Goal: Task Accomplishment & Management: Manage account settings

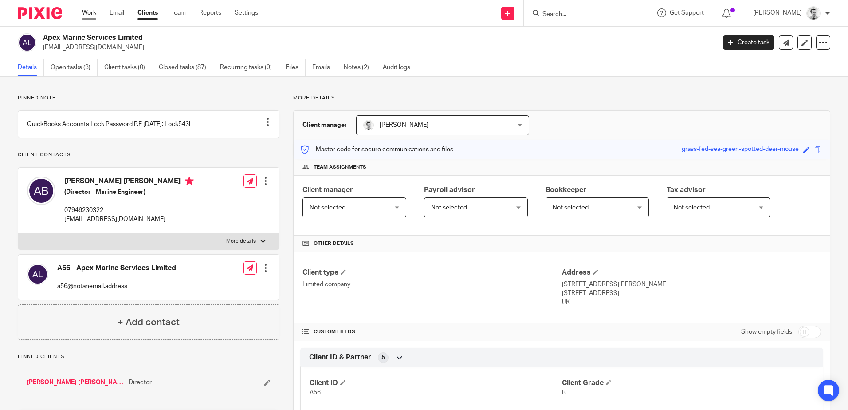
click at [90, 14] on link "Work" at bounding box center [89, 12] width 14 height 9
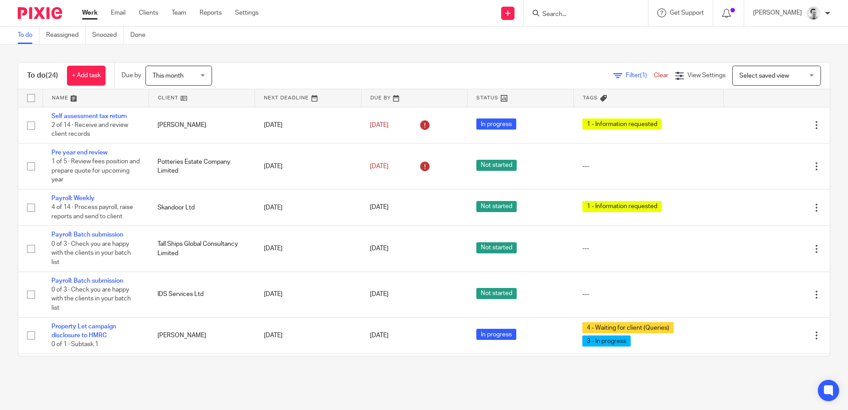
click at [58, 96] on link at bounding box center [96, 98] width 106 height 18
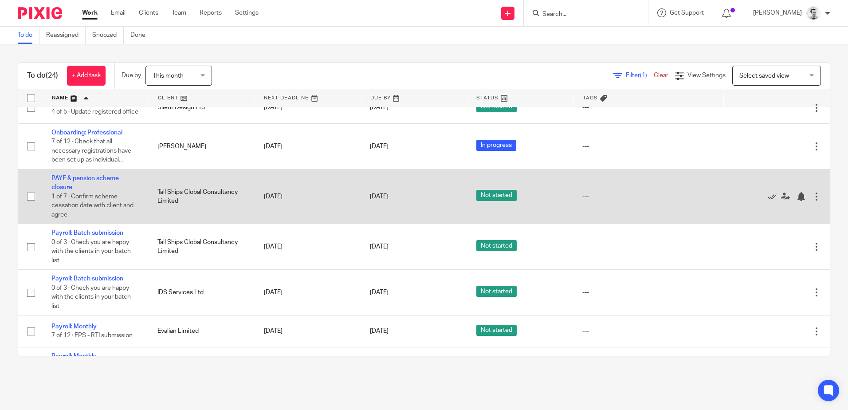
scroll to position [310, 0]
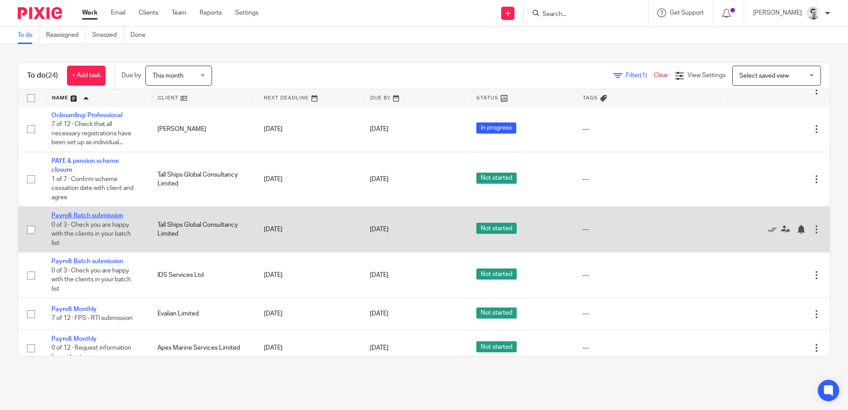
click at [97, 219] on link "Payroll: Batch submission" at bounding box center [87, 215] width 72 height 6
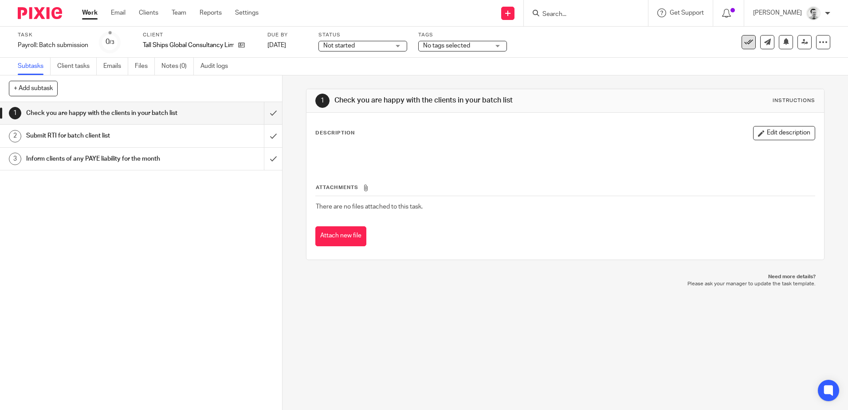
click at [744, 44] on icon at bounding box center [748, 42] width 9 height 9
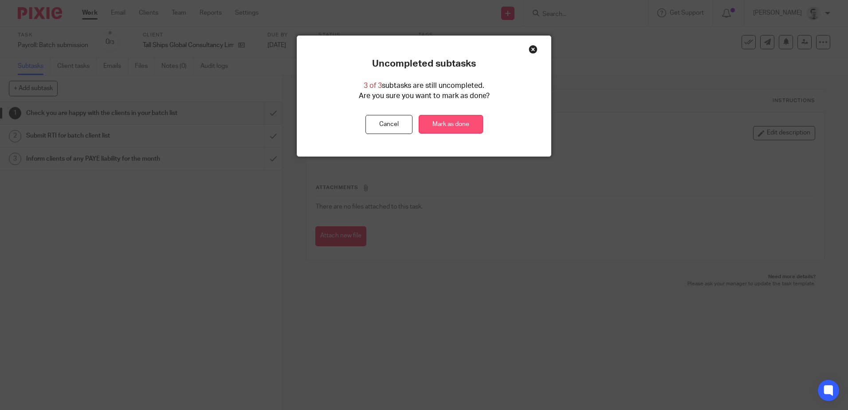
click at [453, 123] on link "Mark as done" at bounding box center [451, 124] width 64 height 19
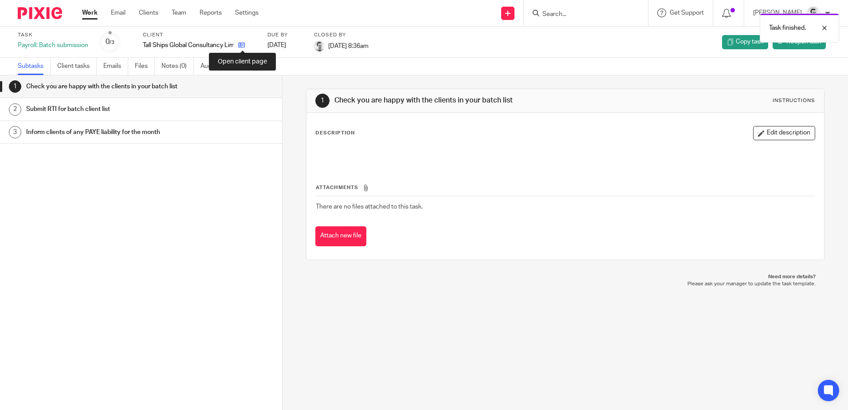
click at [244, 45] on icon at bounding box center [241, 45] width 7 height 7
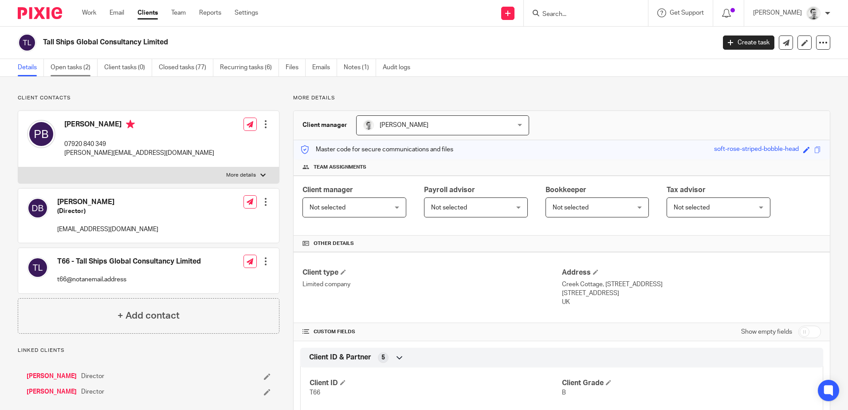
click at [68, 63] on link "Open tasks (2)" at bounding box center [74, 67] width 47 height 17
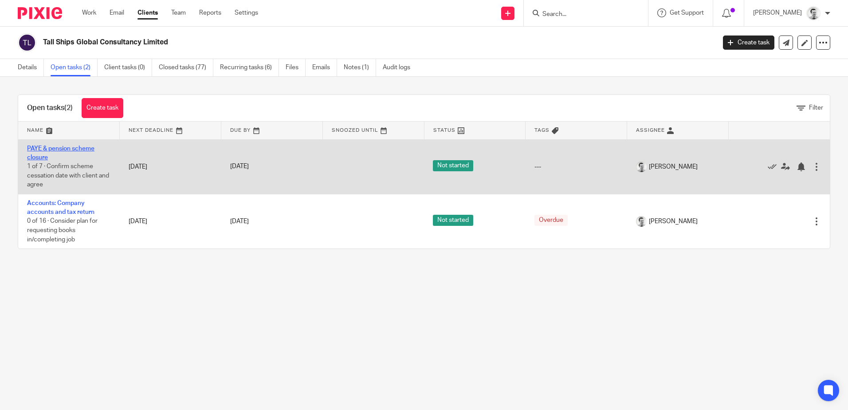
click at [75, 148] on link "PAYE & pension scheme closure" at bounding box center [60, 152] width 67 height 15
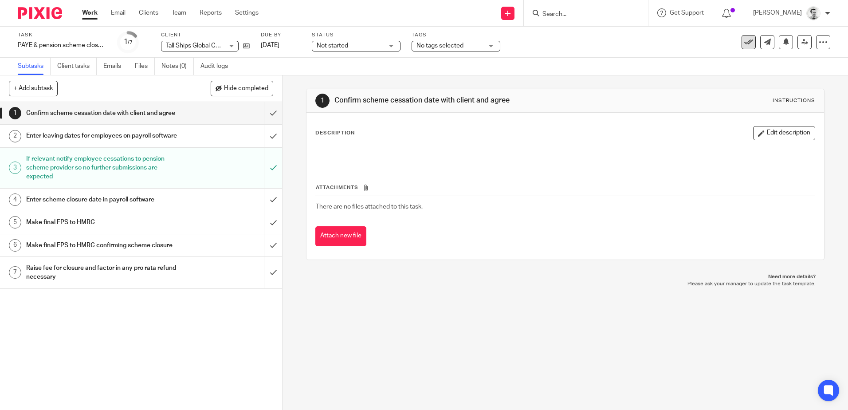
click at [744, 44] on icon at bounding box center [748, 42] width 9 height 9
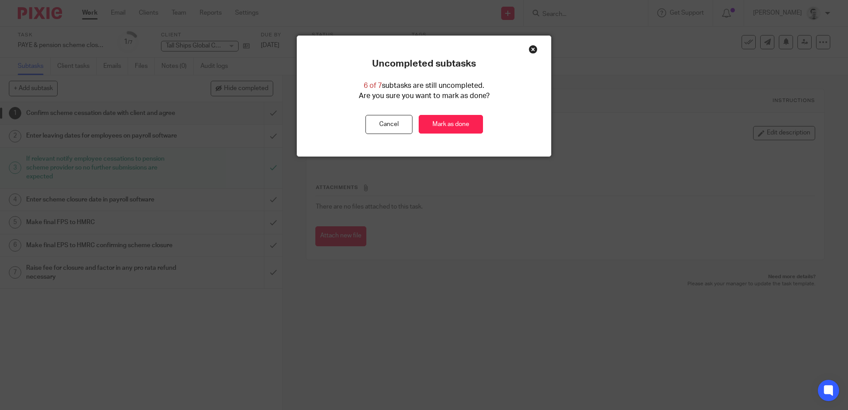
click at [531, 48] on div "Close this dialog window" at bounding box center [533, 49] width 9 height 9
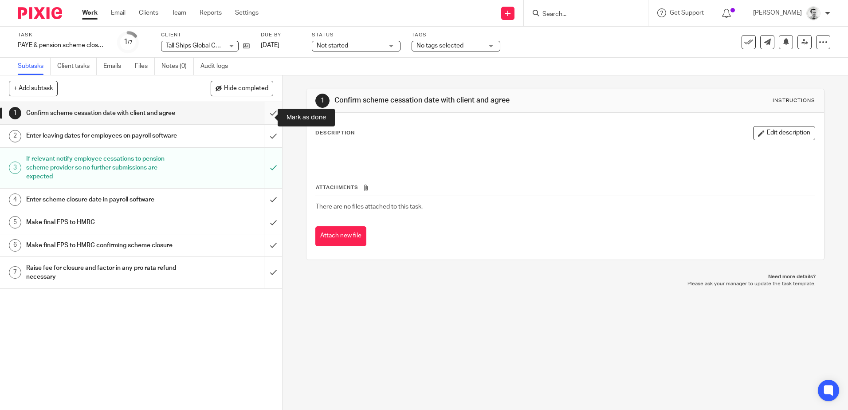
click at [262, 120] on input "submit" at bounding box center [141, 113] width 282 height 22
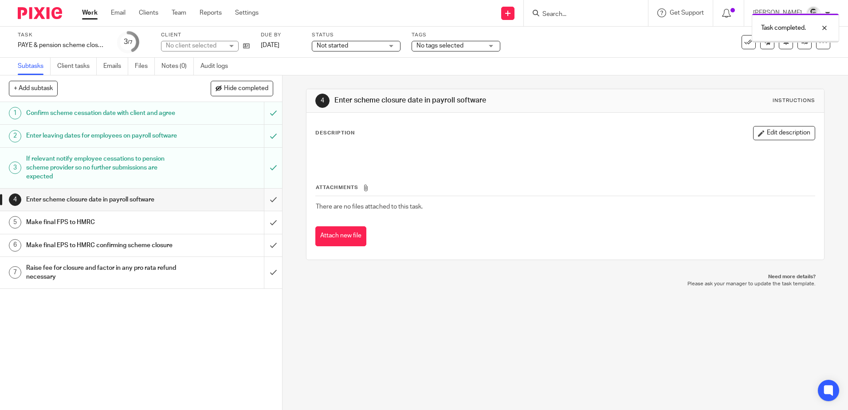
click at [267, 211] on input "submit" at bounding box center [141, 200] width 282 height 22
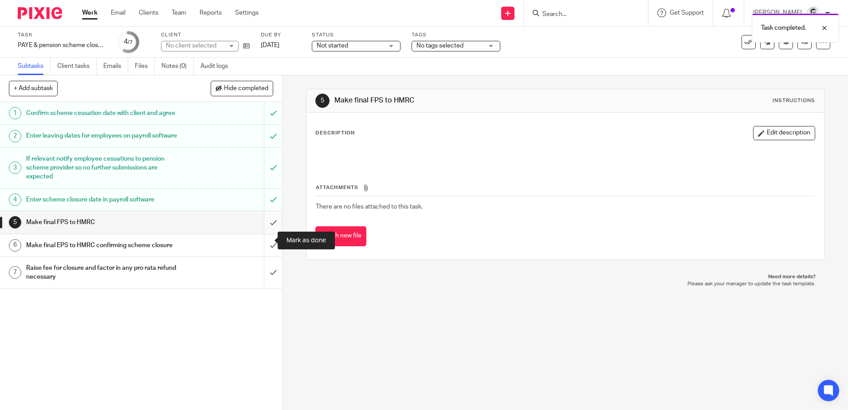
click at [262, 233] on input "submit" at bounding box center [141, 222] width 282 height 22
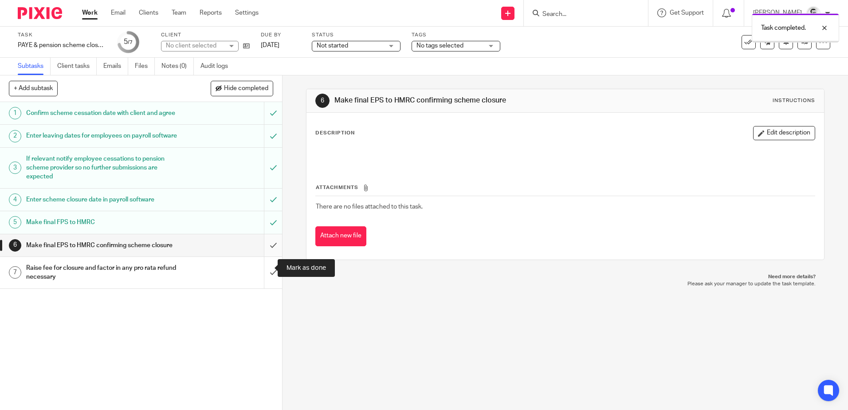
click at [265, 256] on input "submit" at bounding box center [141, 245] width 282 height 22
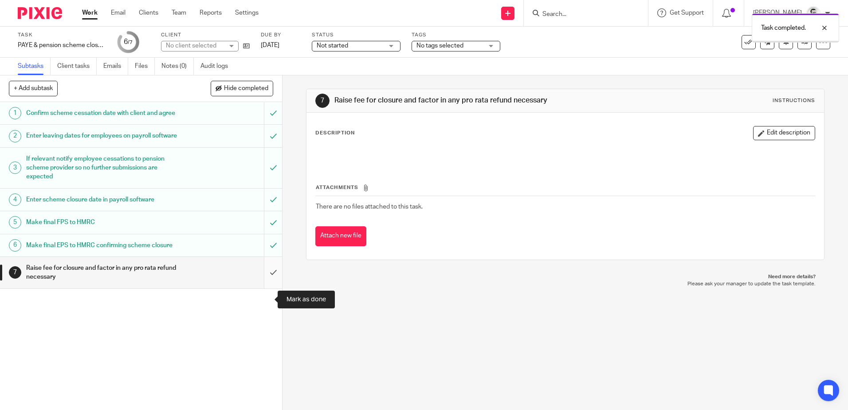
click at [263, 288] on input "submit" at bounding box center [141, 272] width 282 height 31
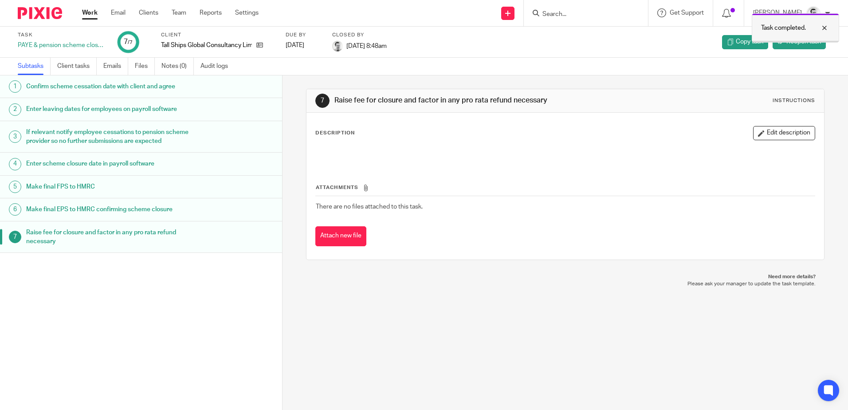
click at [827, 28] on div at bounding box center [818, 28] width 24 height 11
click at [94, 11] on link "Work" at bounding box center [90, 12] width 16 height 9
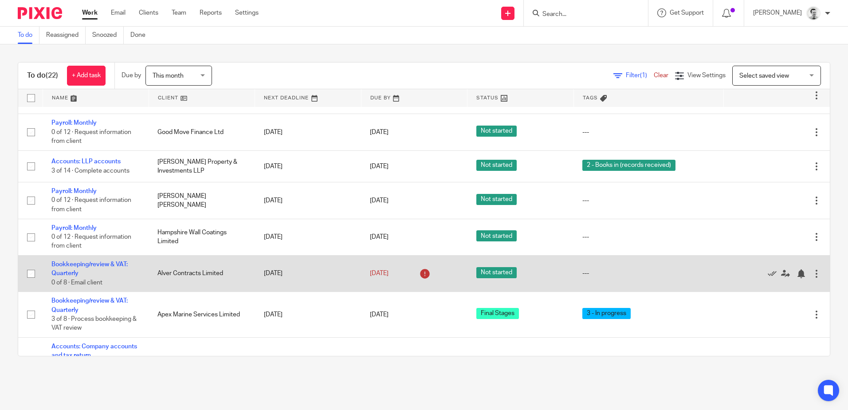
scroll to position [618, 0]
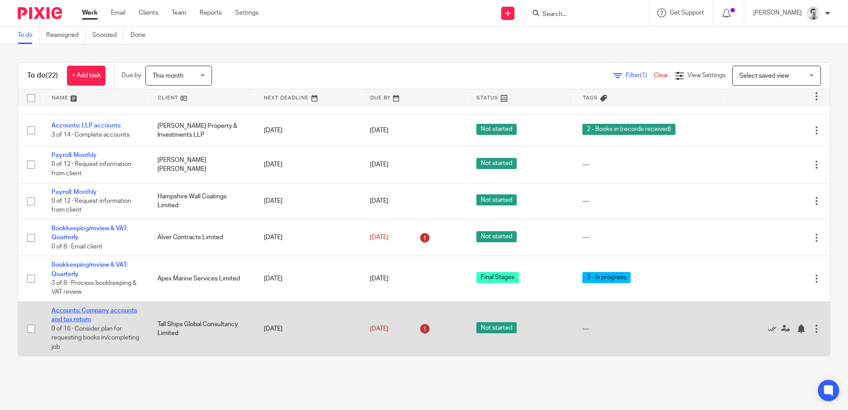
click at [115, 310] on link "Accounts: Company accounts and tax return" at bounding box center [94, 314] width 86 height 15
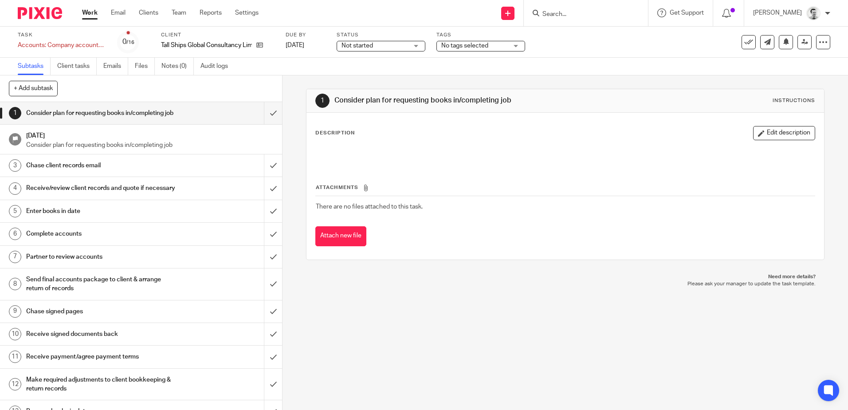
click at [366, 43] on span "Not started" at bounding box center [357, 46] width 31 height 6
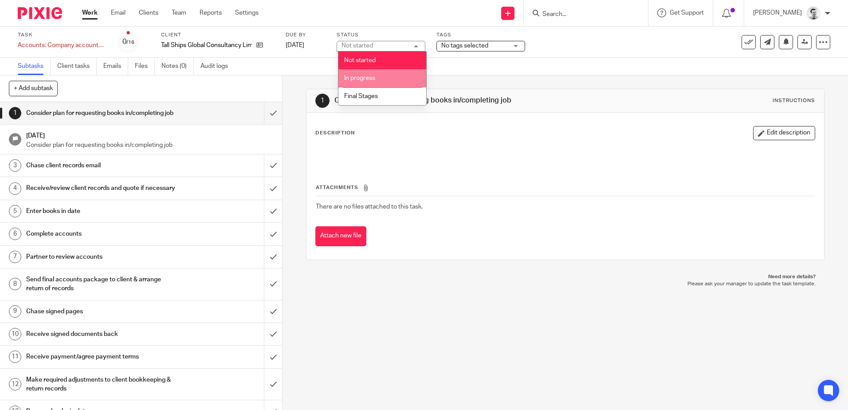
click at [370, 72] on li "In progress" at bounding box center [382, 78] width 88 height 18
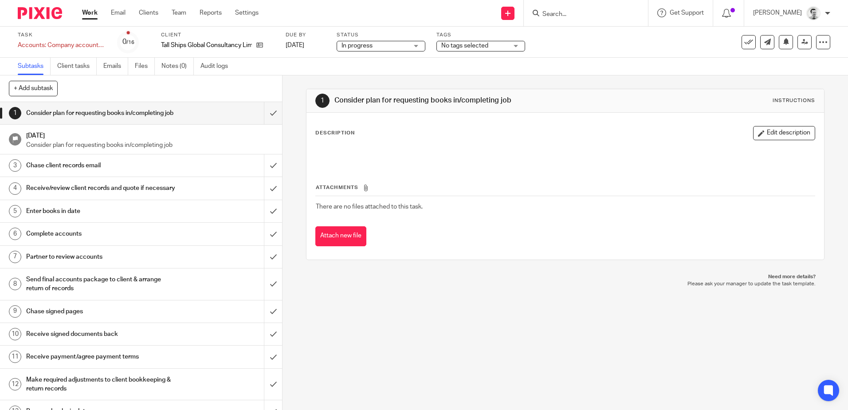
click at [456, 44] on span "No tags selected" at bounding box center [464, 46] width 47 height 6
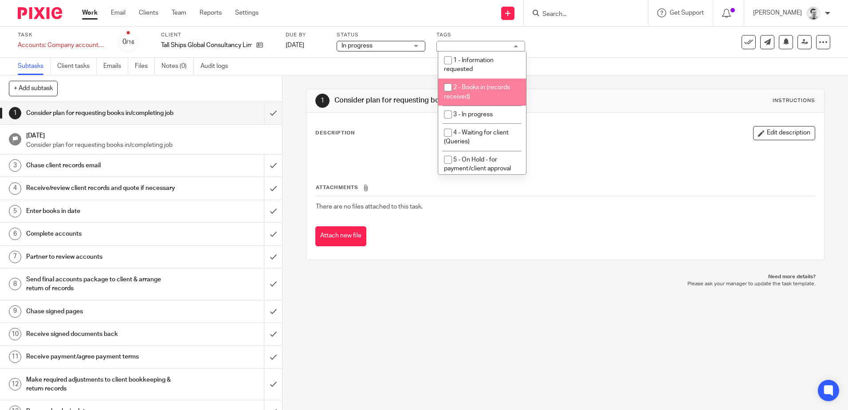
click at [447, 88] on input "checkbox" at bounding box center [448, 87] width 17 height 17
checkbox input "true"
click at [597, 74] on div "Subtasks Client tasks Emails Files Notes (0) Audit logs" at bounding box center [424, 67] width 848 height 18
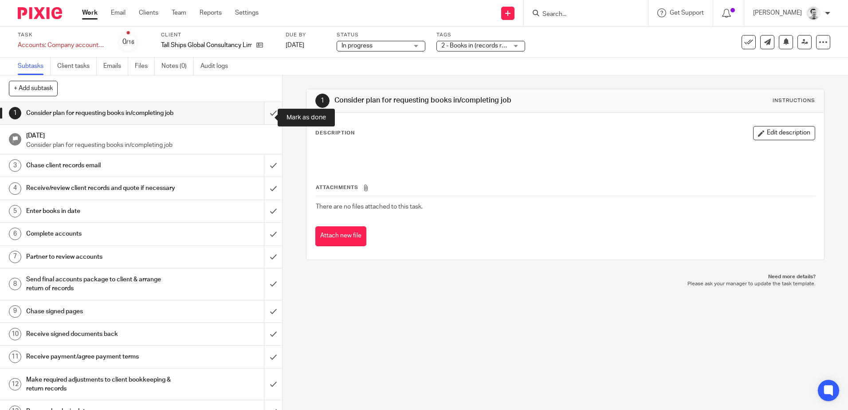
click at [266, 116] on input "submit" at bounding box center [141, 113] width 282 height 22
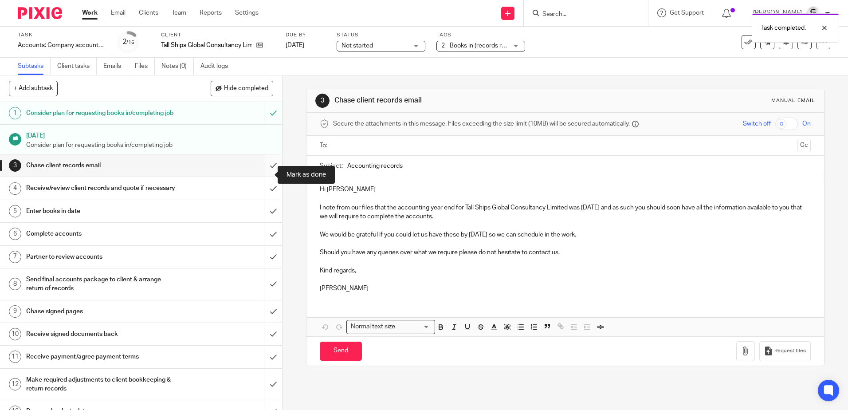
click at [261, 173] on input "submit" at bounding box center [141, 165] width 282 height 22
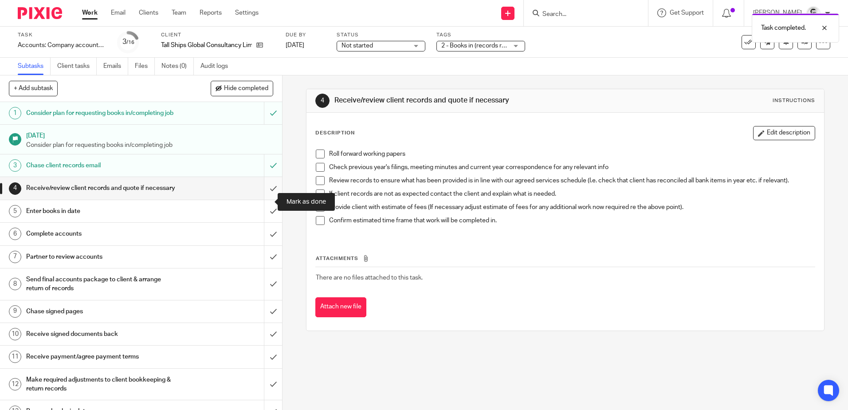
click at [267, 199] on input "submit" at bounding box center [141, 188] width 282 height 22
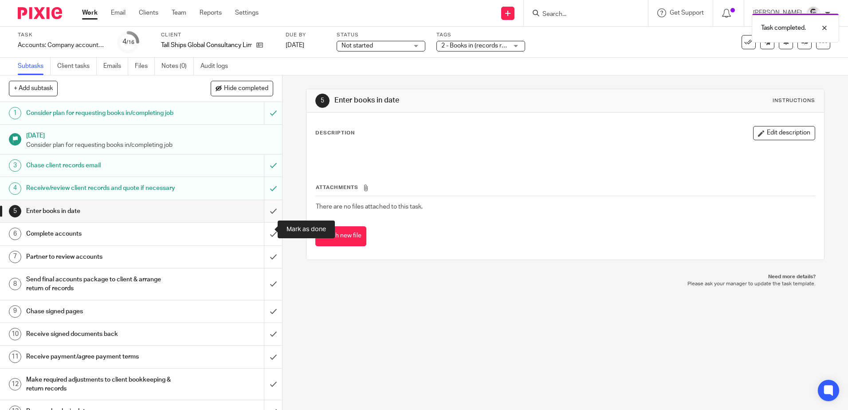
click at [264, 222] on input "submit" at bounding box center [141, 211] width 282 height 22
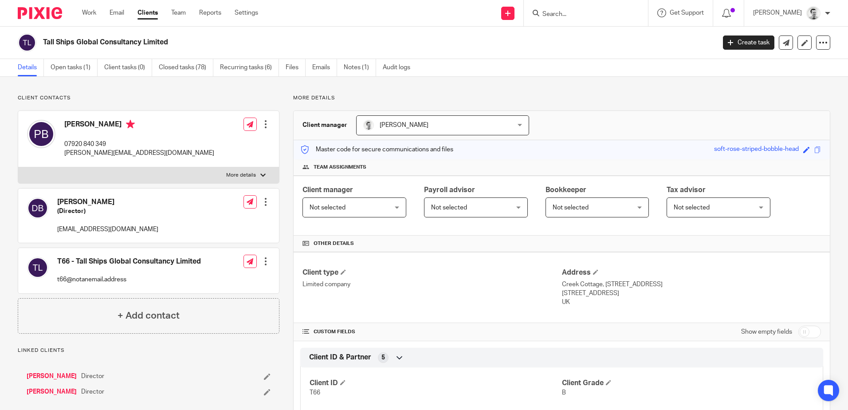
scroll to position [322, 0]
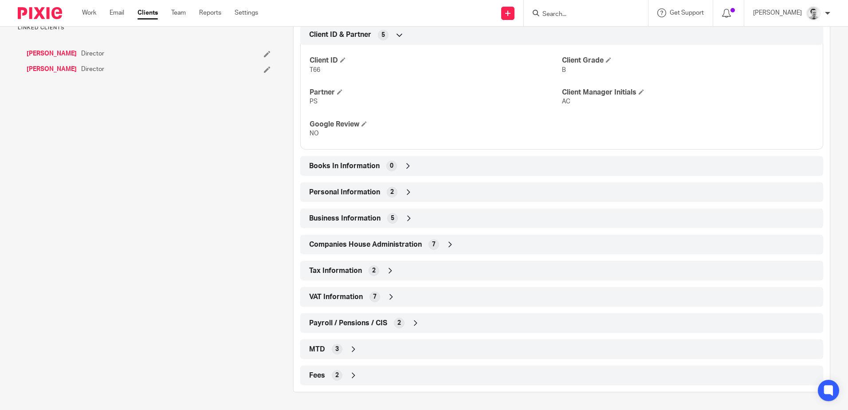
click at [407, 168] on icon at bounding box center [408, 165] width 9 height 9
click at [404, 165] on icon at bounding box center [408, 165] width 9 height 9
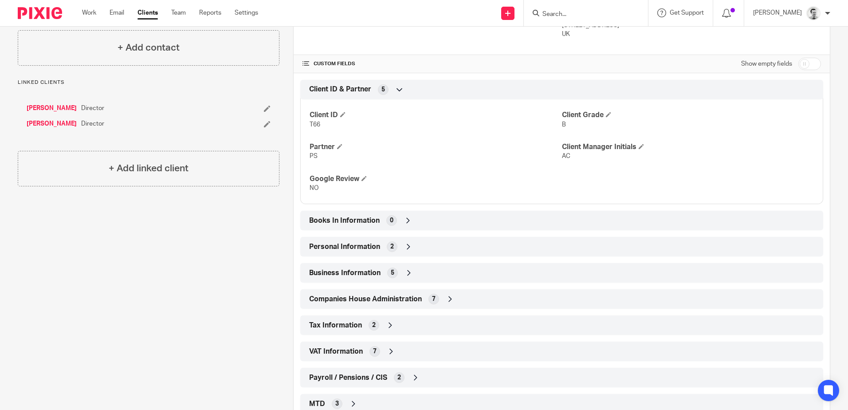
scroll to position [101, 0]
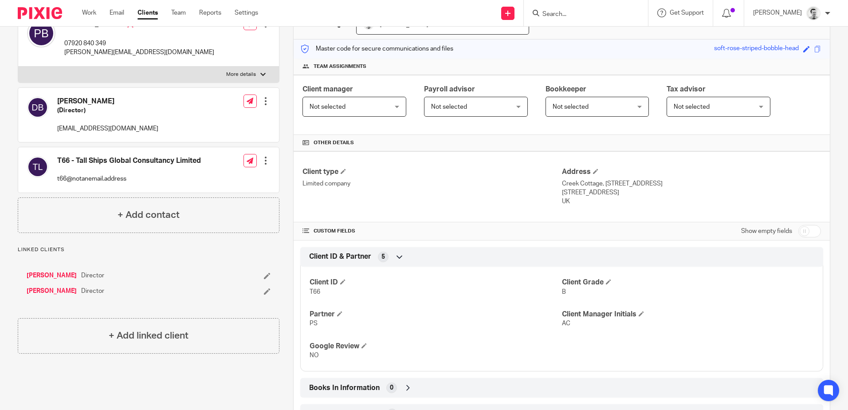
click at [812, 229] on input "checkbox" at bounding box center [809, 231] width 23 height 12
checkbox input "true"
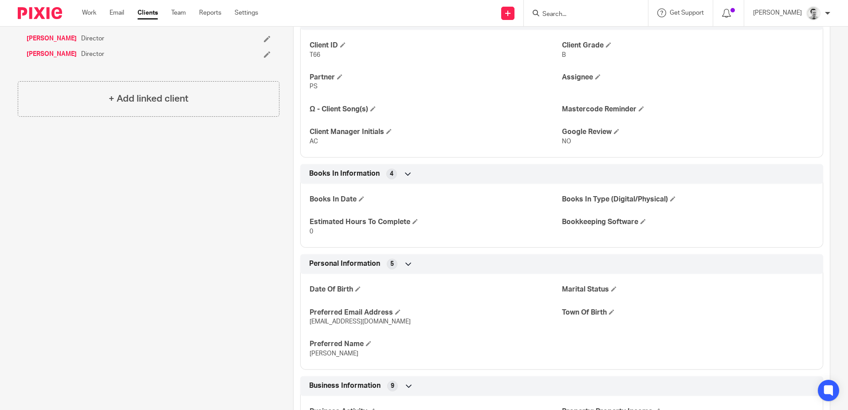
scroll to position [322, 0]
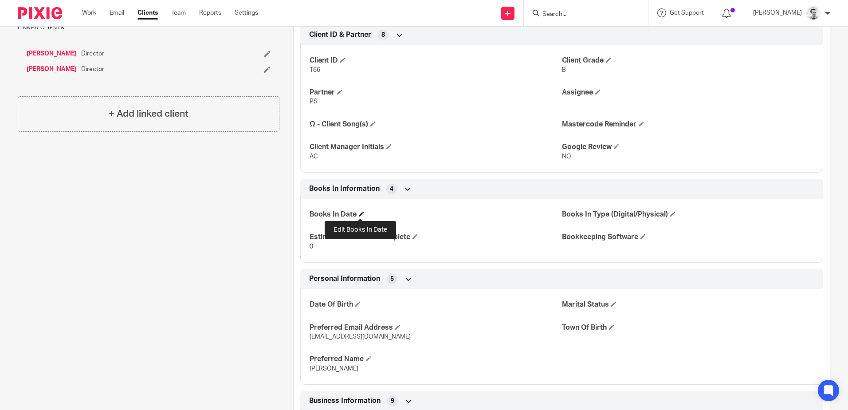
click at [360, 213] on span at bounding box center [361, 213] width 5 height 5
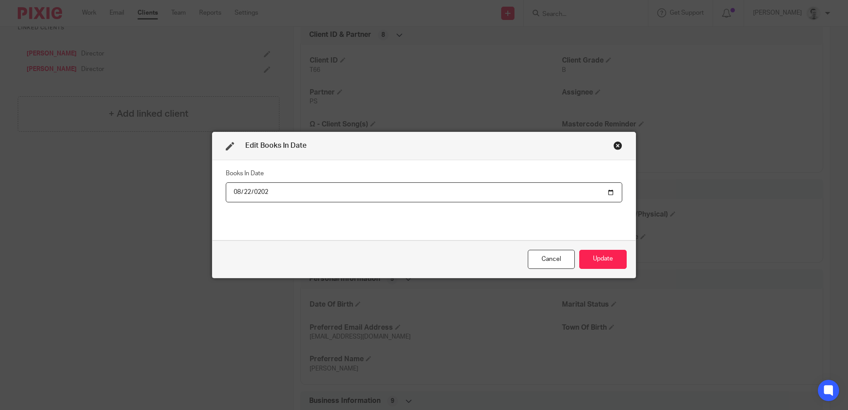
type input "[DATE]"
click at [613, 259] on button "Update" at bounding box center [602, 259] width 47 height 19
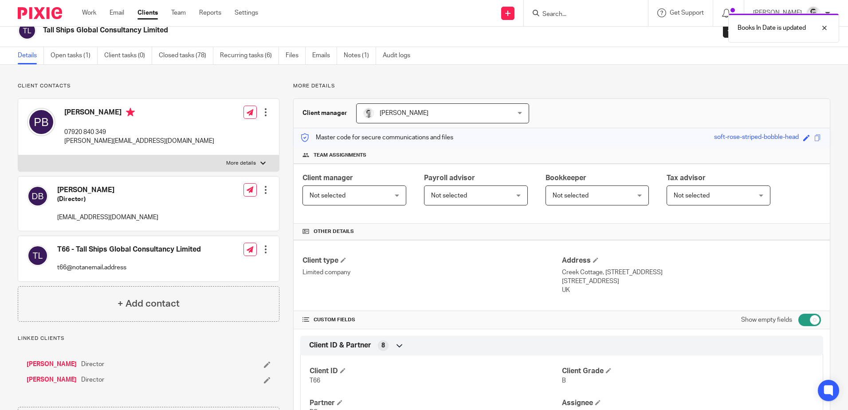
scroll to position [0, 0]
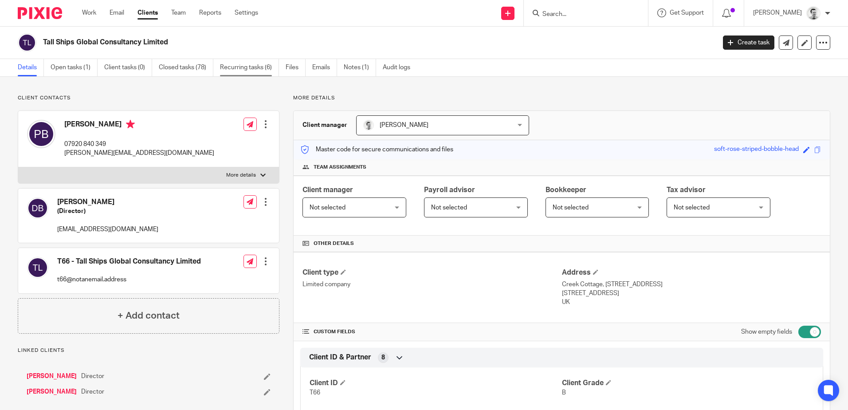
click at [253, 69] on link "Recurring tasks (6)" at bounding box center [249, 67] width 59 height 17
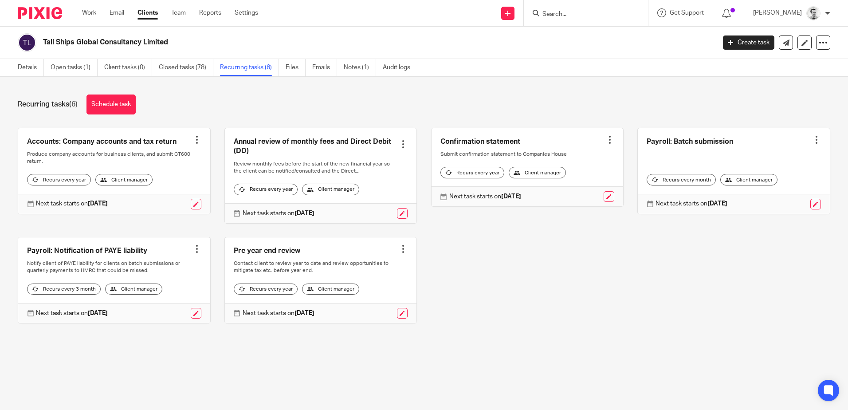
click at [399, 142] on div at bounding box center [403, 144] width 9 height 9
click at [368, 199] on span "Cancel schedule" at bounding box center [364, 200] width 47 height 6
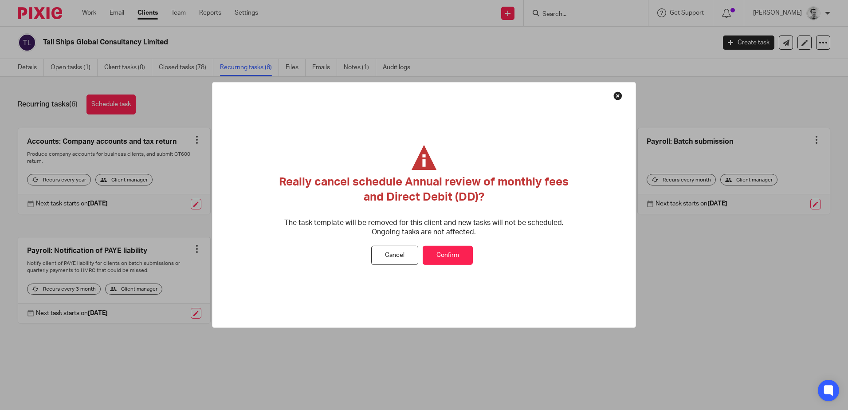
click at [447, 251] on button "Confirm" at bounding box center [448, 255] width 50 height 19
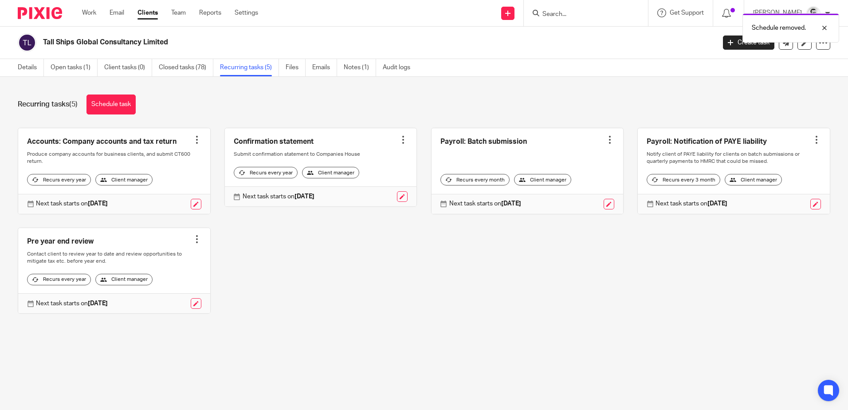
click at [605, 141] on div at bounding box center [609, 139] width 9 height 9
click at [575, 195] on span "Cancel schedule" at bounding box center [567, 196] width 47 height 6
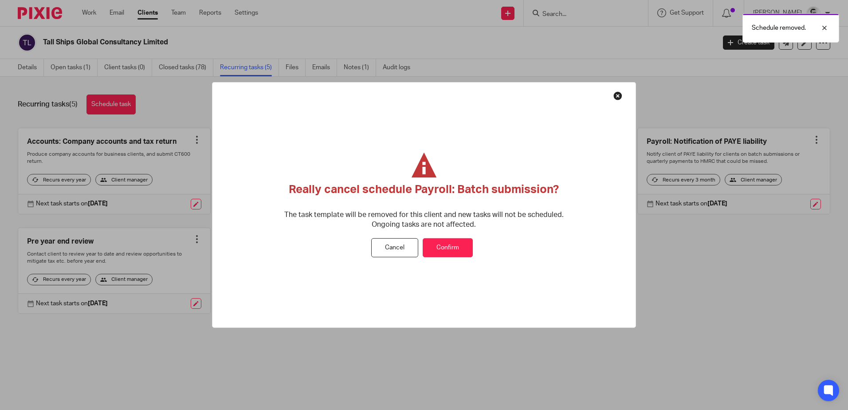
click at [453, 241] on button "Confirm" at bounding box center [448, 247] width 50 height 19
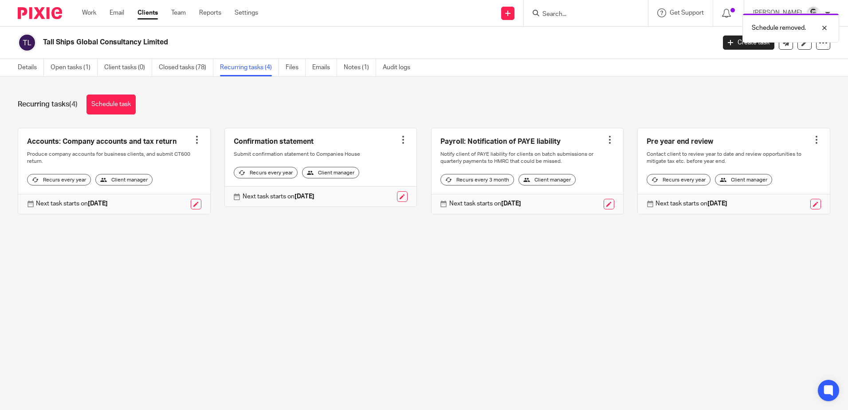
click at [605, 140] on div at bounding box center [609, 139] width 9 height 9
click at [569, 197] on span "Cancel schedule" at bounding box center [567, 196] width 47 height 6
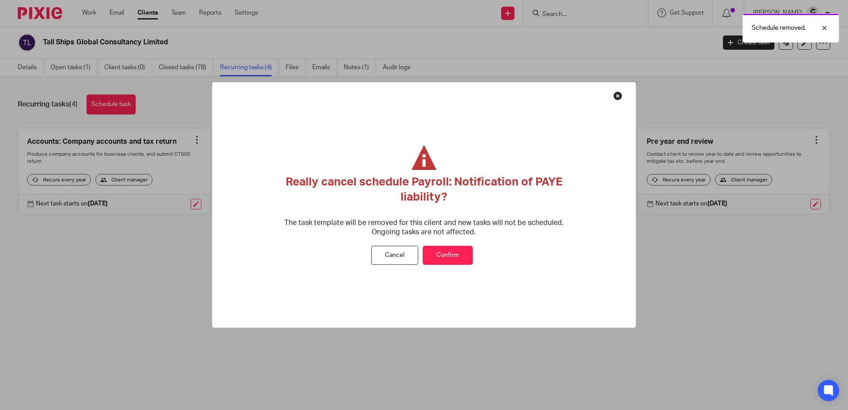
click at [459, 253] on button "Confirm" at bounding box center [448, 255] width 50 height 19
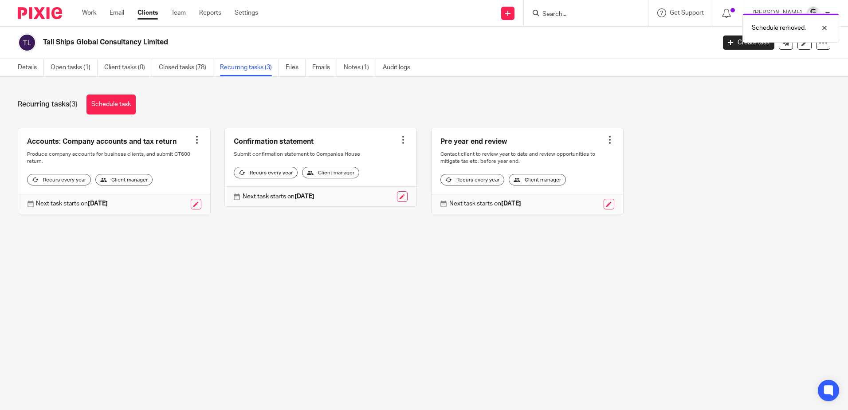
click at [605, 139] on div at bounding box center [609, 139] width 9 height 9
click at [574, 196] on span "Cancel schedule" at bounding box center [567, 196] width 47 height 6
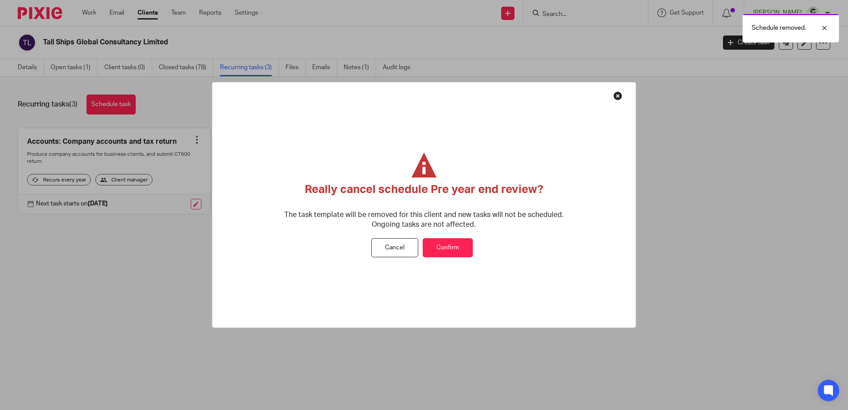
drag, startPoint x: 459, startPoint y: 239, endPoint x: 452, endPoint y: 242, distance: 6.8
click at [456, 240] on button "Confirm" at bounding box center [448, 247] width 50 height 19
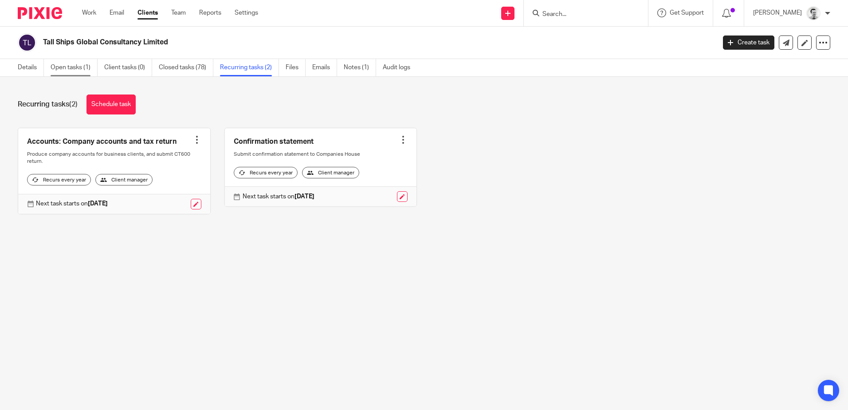
click at [64, 67] on link "Open tasks (1)" at bounding box center [74, 67] width 47 height 17
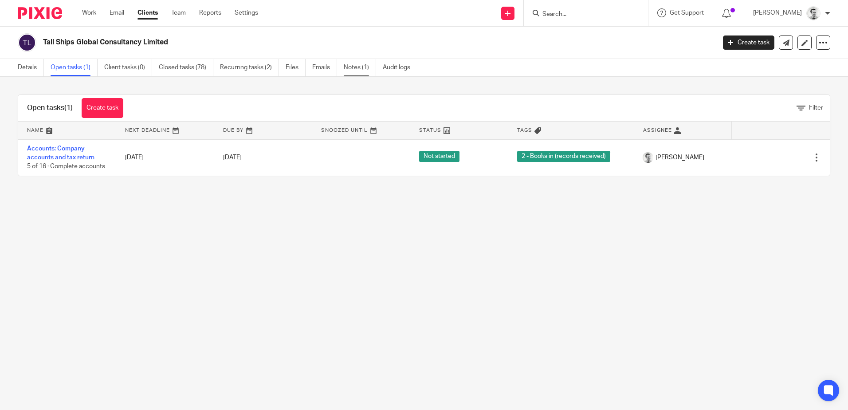
click at [348, 67] on link "Notes (1)" at bounding box center [360, 67] width 32 height 17
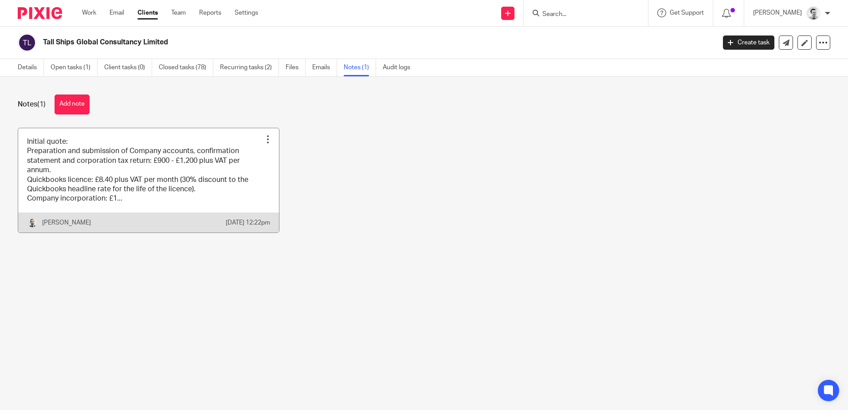
click at [265, 140] on div at bounding box center [267, 139] width 9 height 9
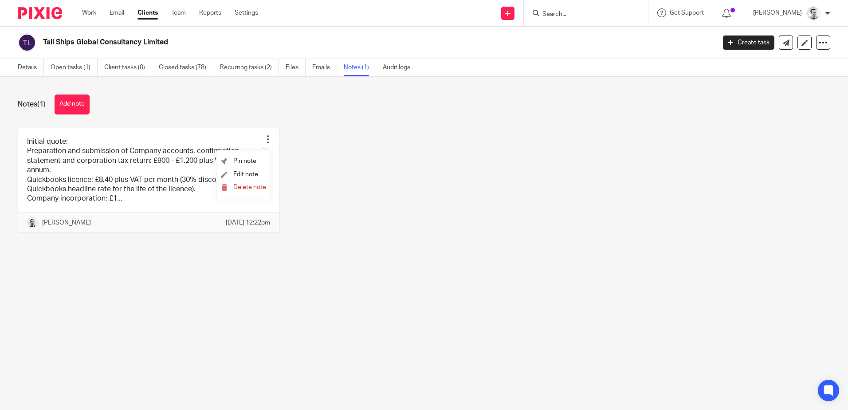
click at [353, 189] on div "Initial quote: Preparation and submission of Company accounts, confirmation sta…" at bounding box center [417, 187] width 826 height 118
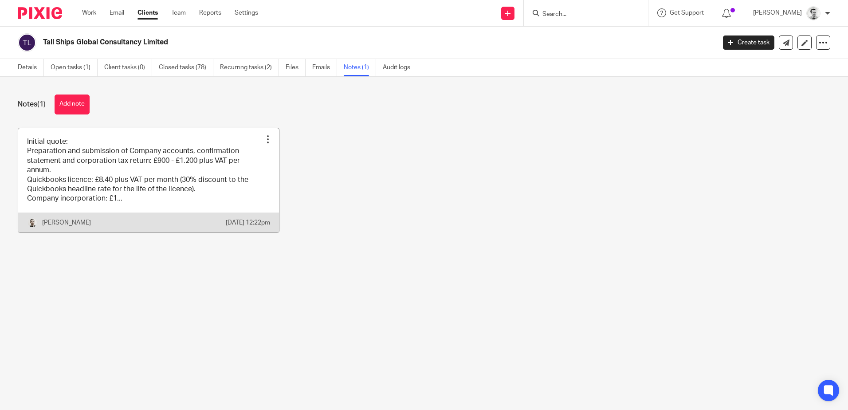
click at [265, 141] on div at bounding box center [267, 139] width 9 height 9
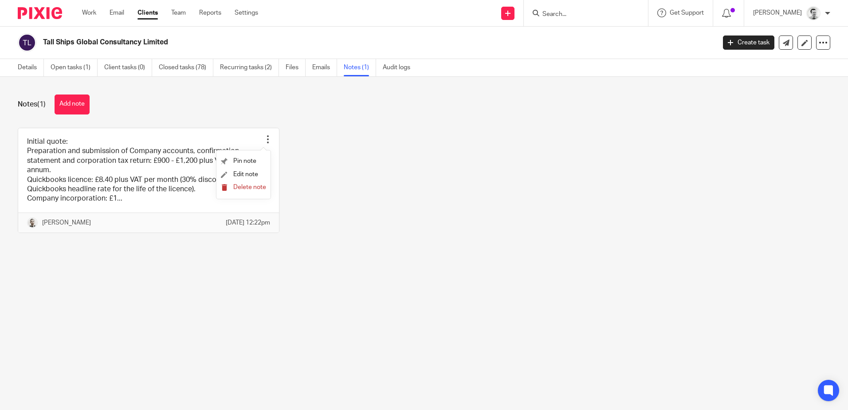
click at [247, 187] on span "Delete note" at bounding box center [249, 187] width 33 height 6
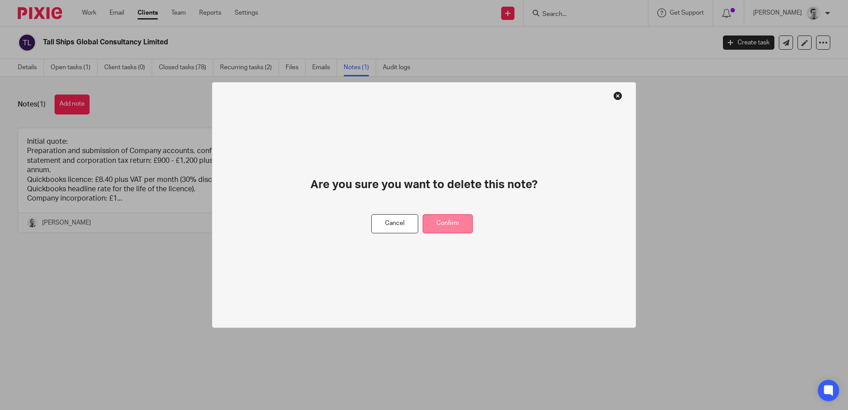
click at [448, 221] on button "Confirm" at bounding box center [448, 223] width 50 height 19
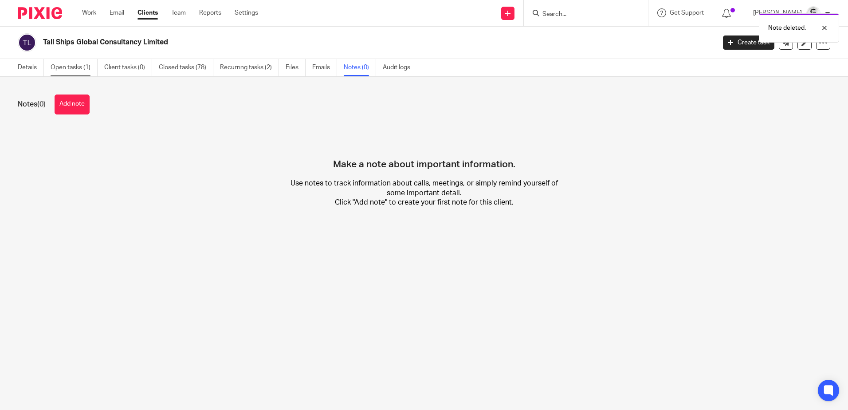
click at [74, 65] on link "Open tasks (1)" at bounding box center [74, 67] width 47 height 17
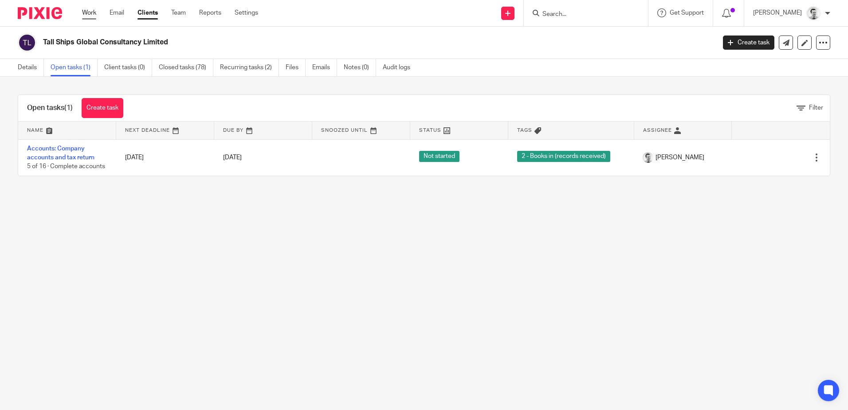
click at [91, 13] on link "Work" at bounding box center [89, 12] width 14 height 9
